Goal: Information Seeking & Learning: Learn about a topic

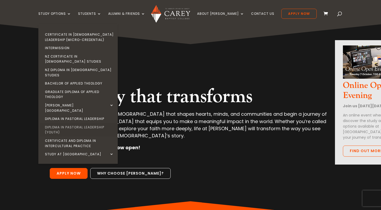
click at [83, 123] on link "Diploma in Pastoral Leadership (Youth)" at bounding box center [79, 130] width 79 height 14
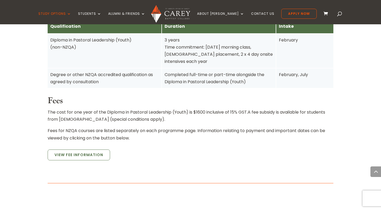
scroll to position [386, 0]
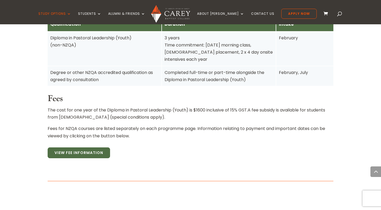
click at [78, 148] on link "View Fee Information" at bounding box center [79, 153] width 62 height 11
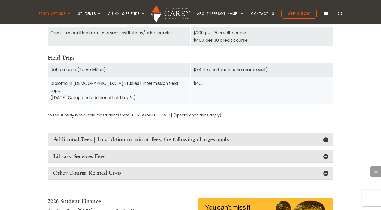
scroll to position [599, 0]
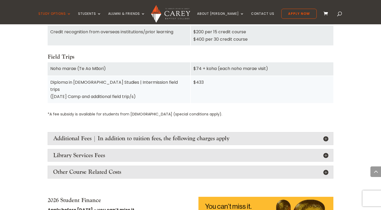
click at [326, 135] on h4 "Additional Fees | In addition to tuition fees, the following charges apply" at bounding box center [190, 138] width 275 height 7
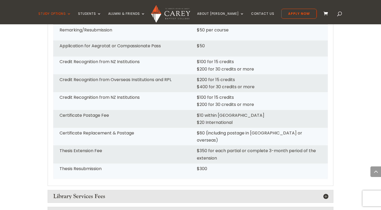
scroll to position [773, 0]
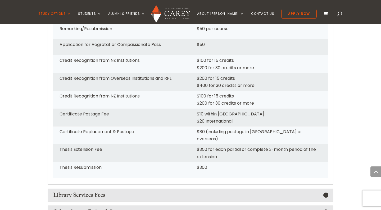
click at [316, 192] on h4 "Library Services Fees" at bounding box center [190, 195] width 275 height 7
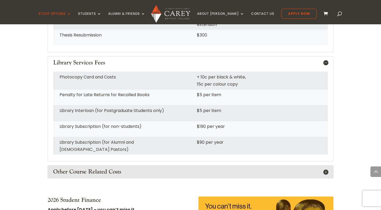
scroll to position [914, 0]
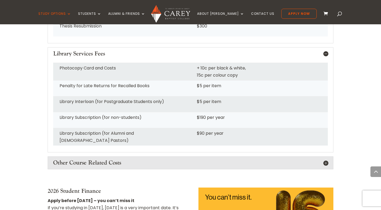
click at [313, 160] on h4 "Other Course Related Costs" at bounding box center [190, 163] width 275 height 7
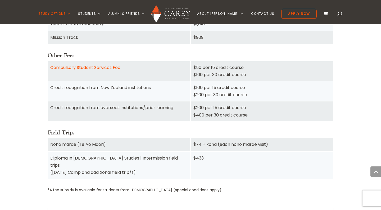
scroll to position [523, 0]
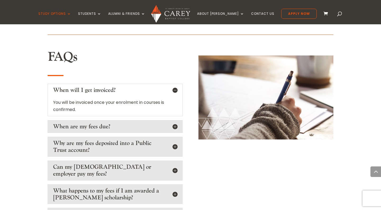
scroll to position [1316, 0]
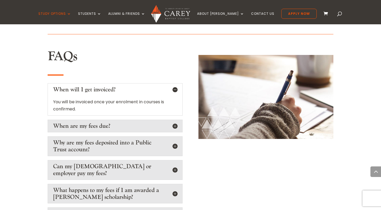
click at [175, 123] on h5 "When are my fees due?" at bounding box center [115, 126] width 124 height 7
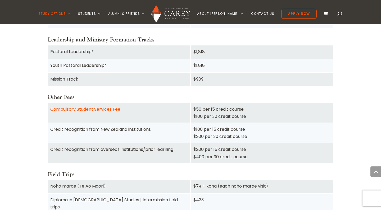
scroll to position [472, 0]
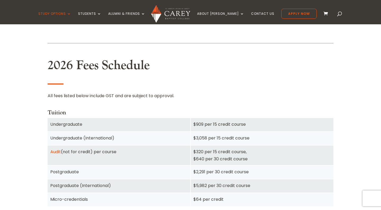
scroll to position [164, 0]
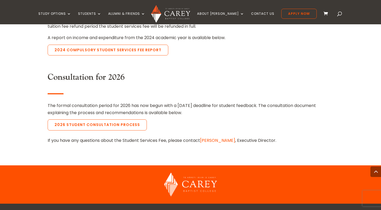
scroll to position [496, 0]
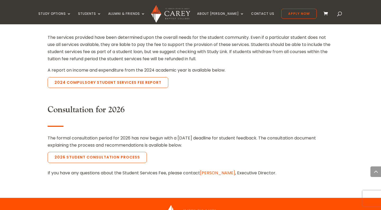
scroll to position [465, 0]
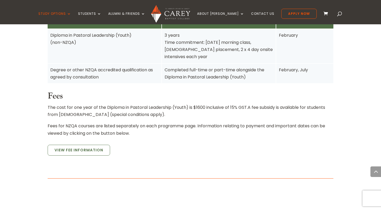
scroll to position [393, 0]
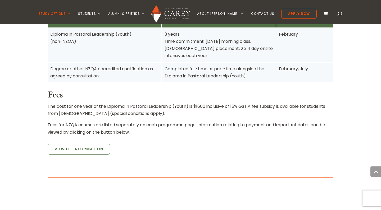
click at [251, 104] on span "A fee subsidy is available for students from Baptist churches (special conditio…" at bounding box center [187, 110] width 278 height 13
drag, startPoint x: 251, startPoint y: 91, endPoint x: 150, endPoint y: 98, distance: 100.6
click at [151, 104] on span "A fee subsidy is available for students from Baptist churches (special conditio…" at bounding box center [187, 110] width 278 height 13
copy p "A fee subsidy is available for students from Baptist churches (special conditio…"
click at [181, 103] on p "The cost for one year of the Diploma in Pastoral Leadership (Youth) is $1600 in…" at bounding box center [191, 112] width 286 height 19
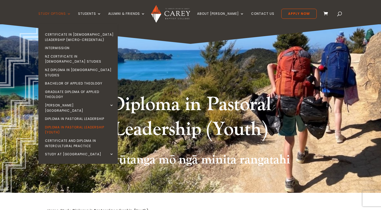
scroll to position [0, 0]
click at [84, 79] on link "Bachelor of Applied Theology" at bounding box center [79, 83] width 79 height 8
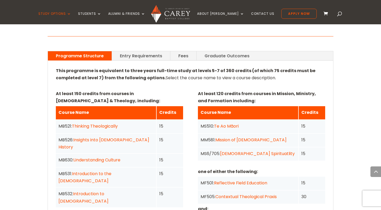
scroll to position [377, 0]
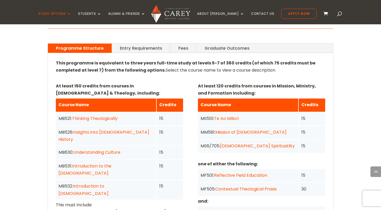
click at [182, 44] on link "Fees" at bounding box center [184, 48] width 26 height 9
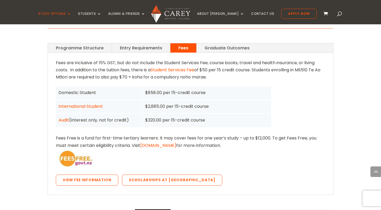
scroll to position [370, 0]
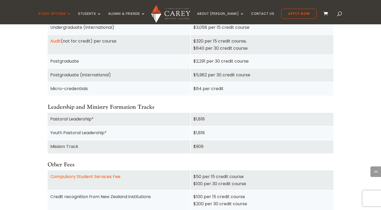
scroll to position [415, 0]
